Goal: Information Seeking & Learning: Learn about a topic

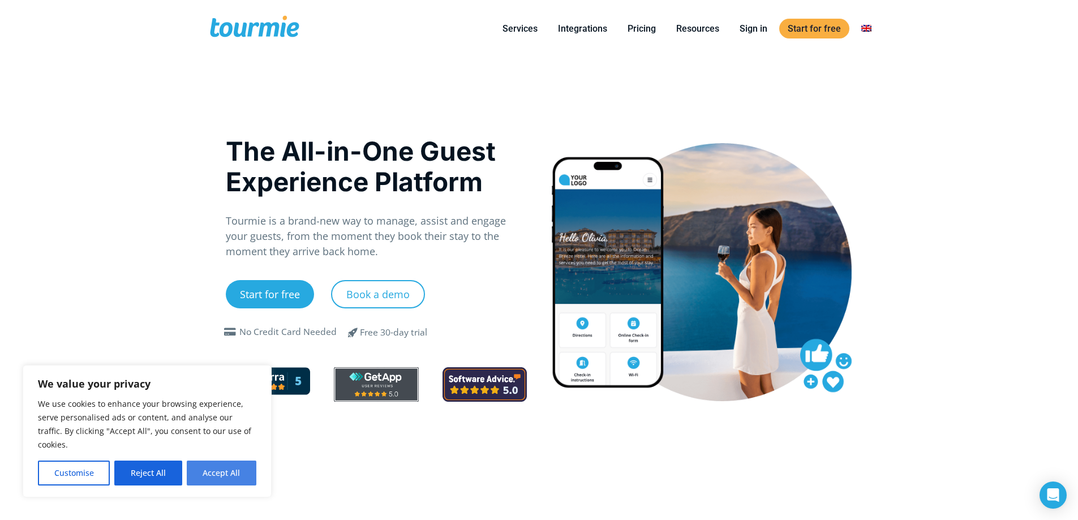
click at [226, 479] on button "Accept All" at bounding box center [222, 473] width 70 height 25
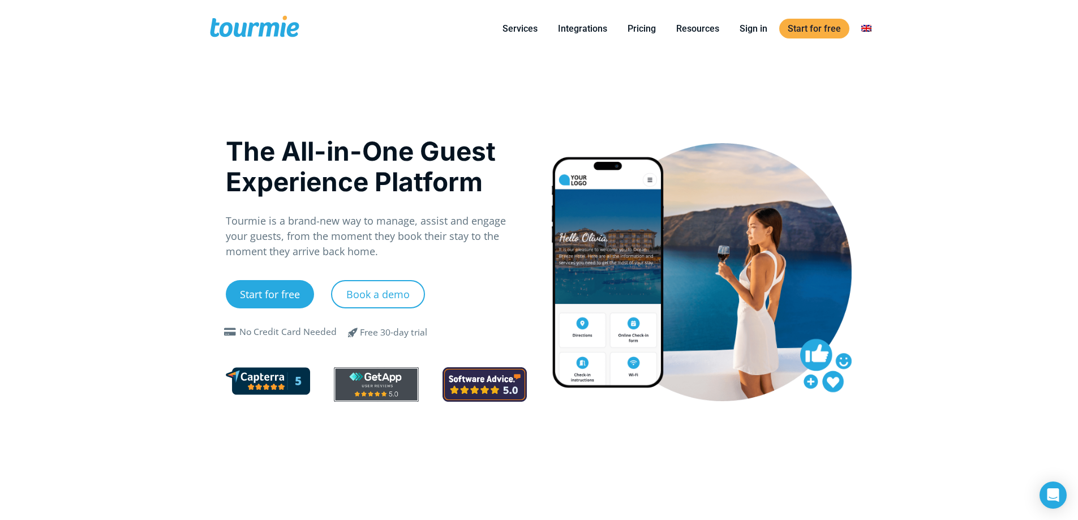
checkbox input "true"
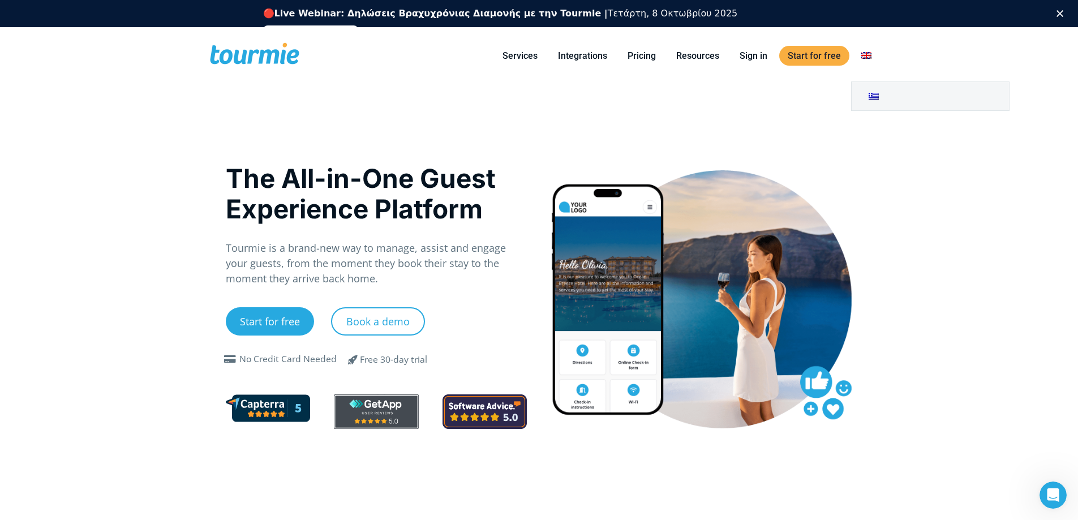
click at [869, 55] on link "Switch to" at bounding box center [866, 56] width 27 height 14
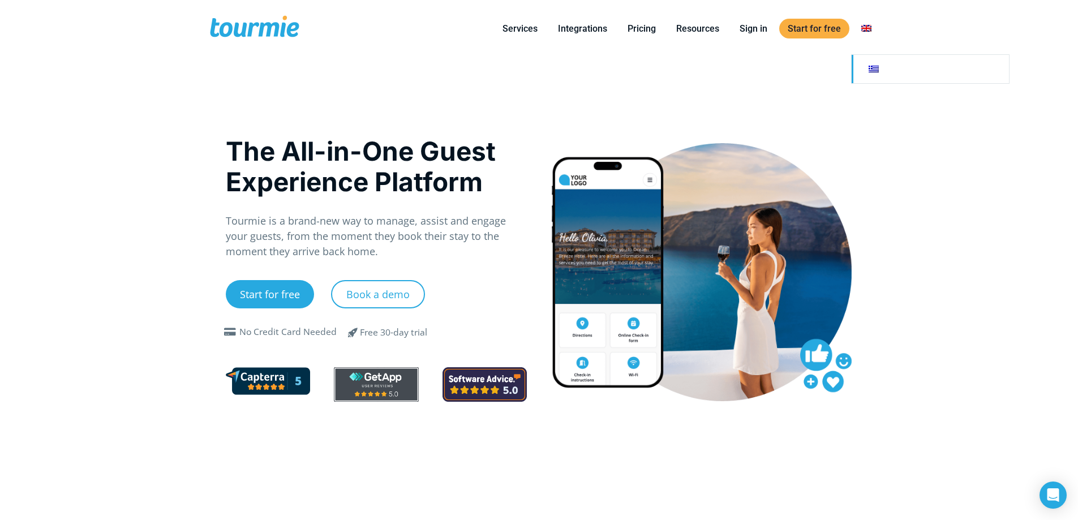
click at [875, 72] on link "Switch to" at bounding box center [930, 69] width 157 height 28
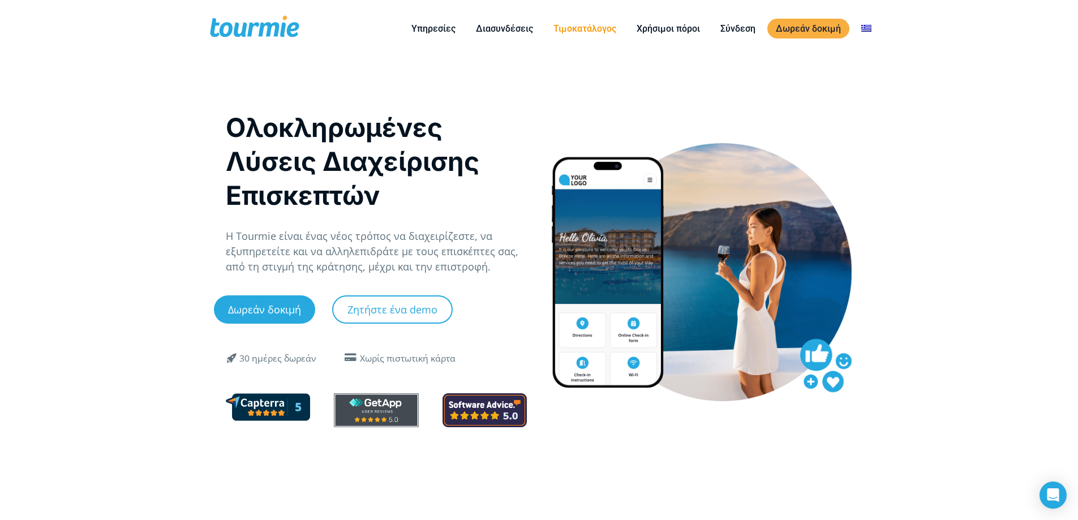
click at [580, 33] on link "Τιμοκατάλογος" at bounding box center [585, 29] width 80 height 14
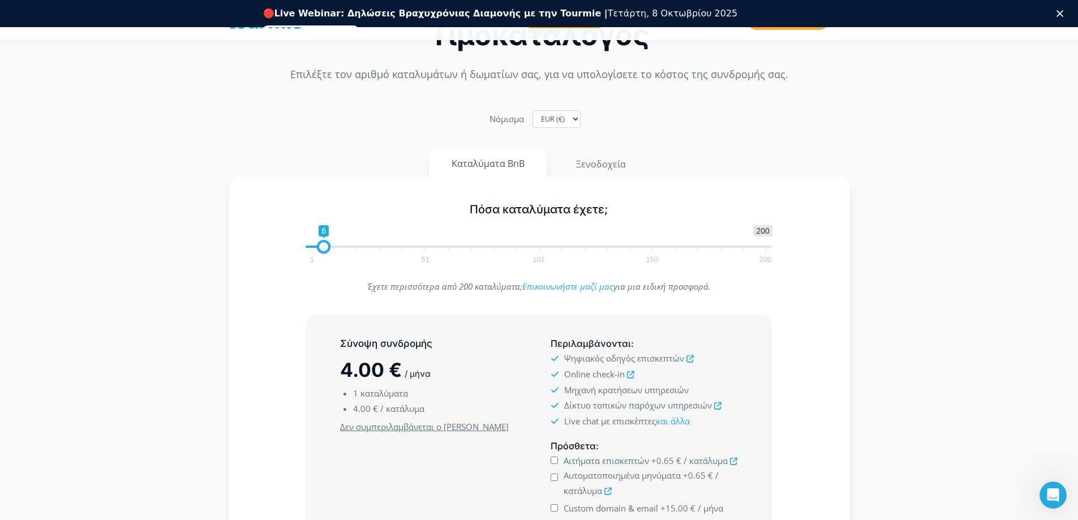
type input "4"
drag, startPoint x: 310, startPoint y: 220, endPoint x: 317, endPoint y: 239, distance: 20.6
click at [317, 239] on span "1 200 0 0 4 1 51 101 150 200" at bounding box center [539, 243] width 467 height 37
click at [328, 350] on div "Σύνοψη συνδρομής 16.00 € / μήνα 4 καταλύματα 4.00 € / κατάλυμα Ελάχιστο κόστος …" at bounding box center [433, 427] width 211 height 190
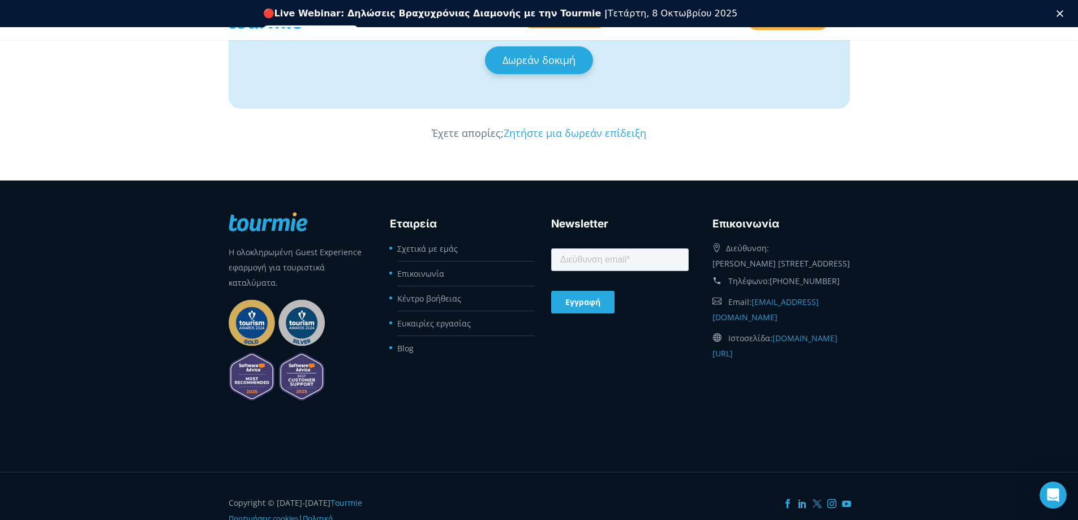
scroll to position [2068, 0]
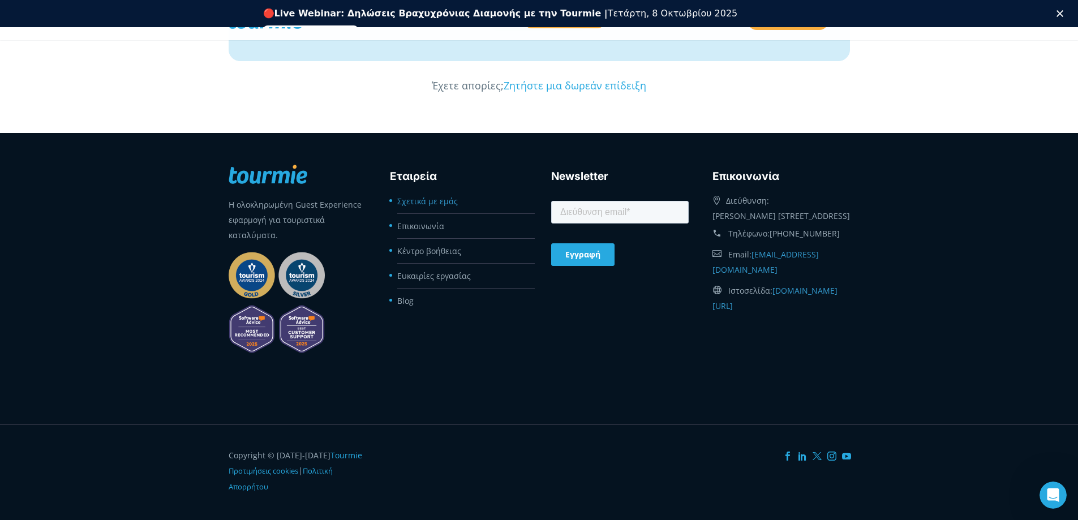
click at [409, 200] on link "Σχετικά με εμάς" at bounding box center [427, 201] width 61 height 11
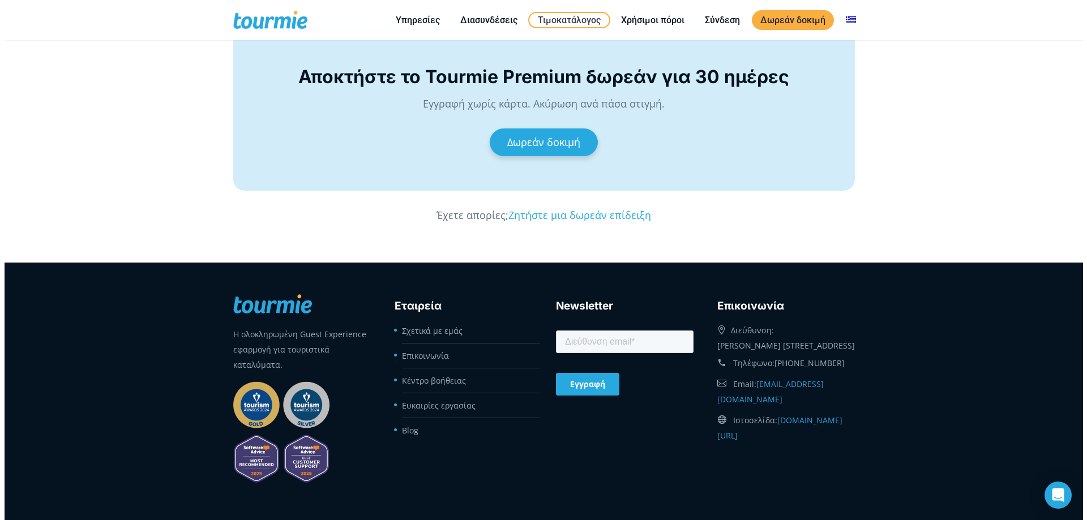
scroll to position [2081, 0]
